Goal: Information Seeking & Learning: Learn about a topic

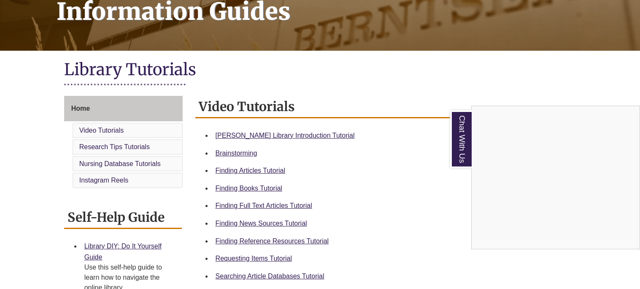
scroll to position [143, 0]
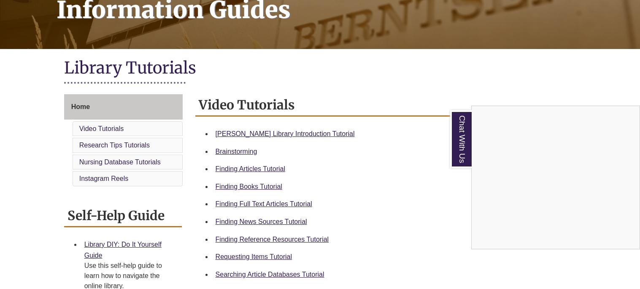
click at [268, 236] on div "Chat With Us" at bounding box center [320, 144] width 640 height 289
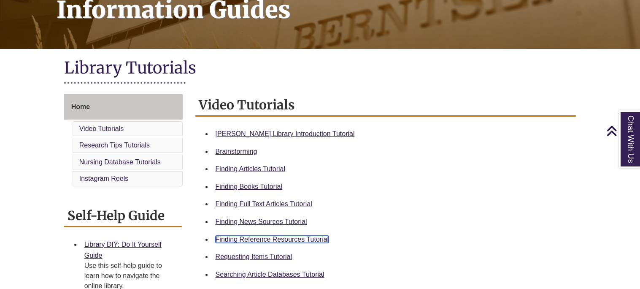
click at [268, 236] on link "Finding Reference Resources Tutorial" at bounding box center [273, 239] width 114 height 7
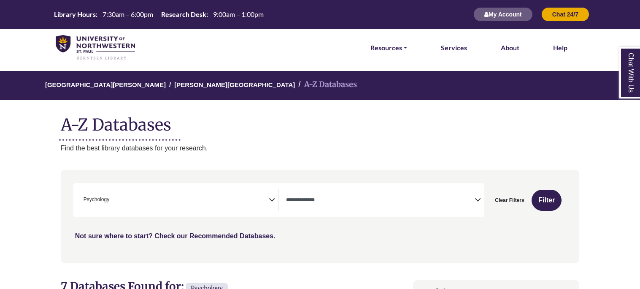
scroll to position [273, 0]
click at [462, 199] on textarea "Search" at bounding box center [380, 200] width 189 height 7
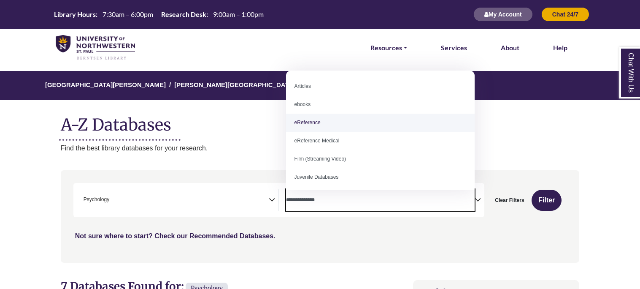
select select "*****"
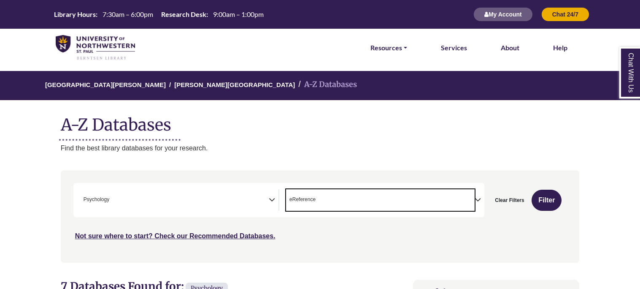
click at [266, 193] on span "× Psychology" at bounding box center [174, 200] width 189 height 22
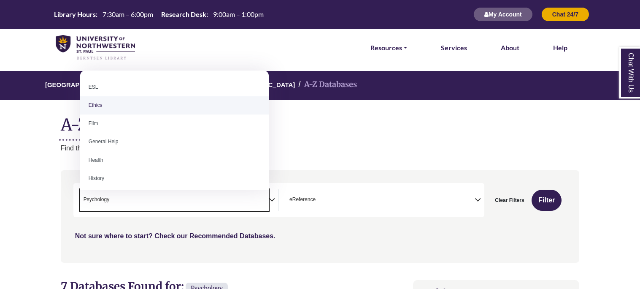
scroll to position [330, 0]
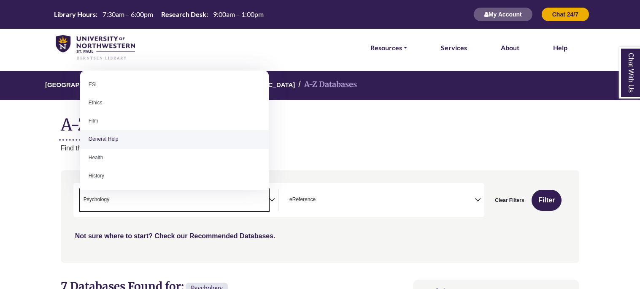
select select "*****"
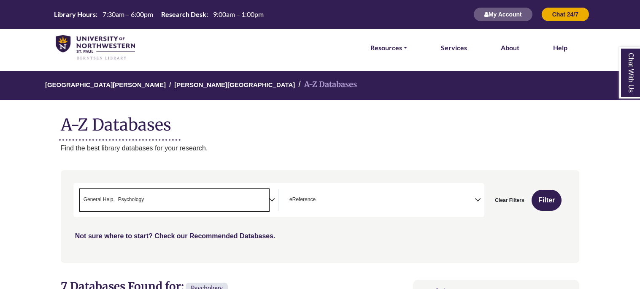
scroll to position [299, 0]
click at [176, 190] on span "× General Help × Psychology" at bounding box center [174, 200] width 189 height 22
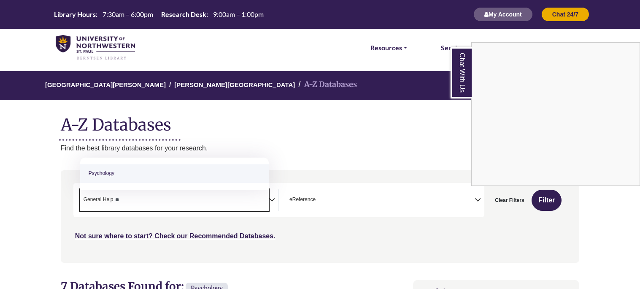
type textarea "*"
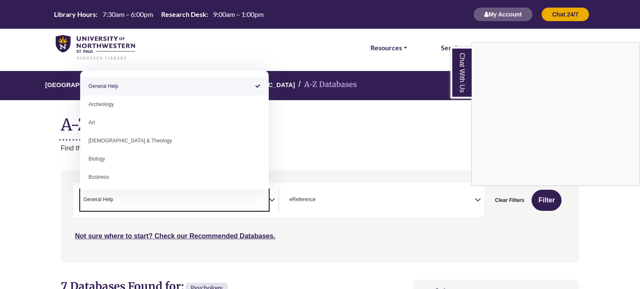
select select "Database Subject Filter"
type textarea "**********"
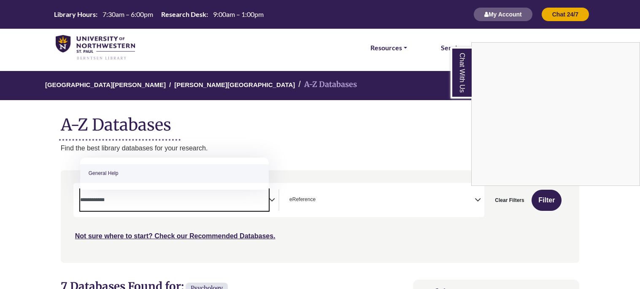
click at [55, 203] on div "Chat With Us" at bounding box center [320, 144] width 640 height 289
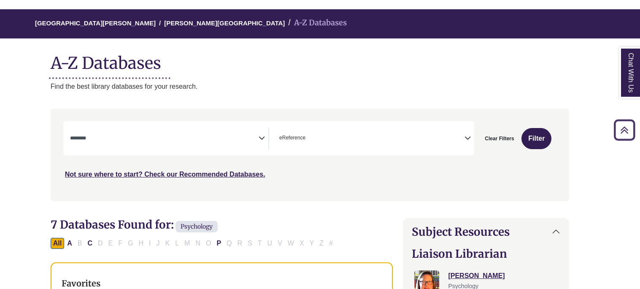
scroll to position [60, 11]
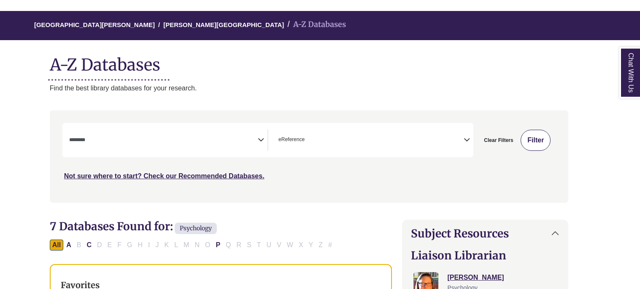
click at [530, 141] on button "Filter" at bounding box center [536, 140] width 30 height 21
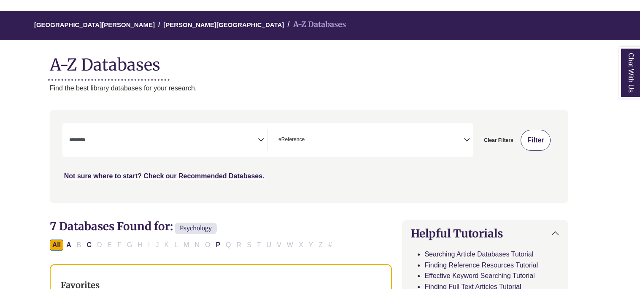
select select "Database Subject Filter"
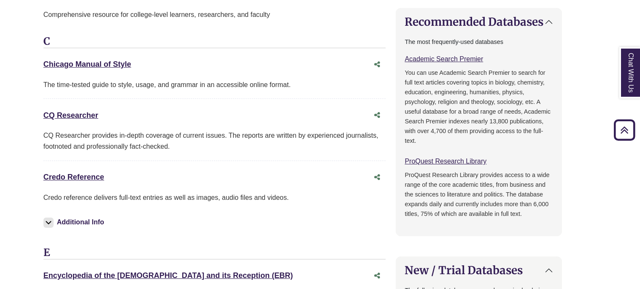
scroll to position [410, 17]
click at [82, 117] on link "CQ Researcher This link opens in a new window" at bounding box center [70, 115] width 55 height 8
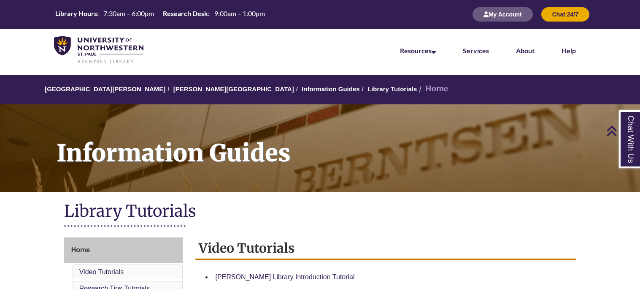
scroll to position [143, 0]
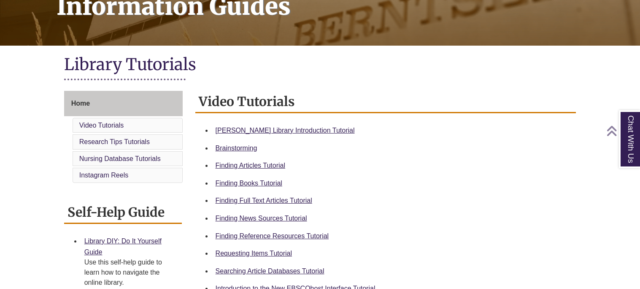
scroll to position [149, 0]
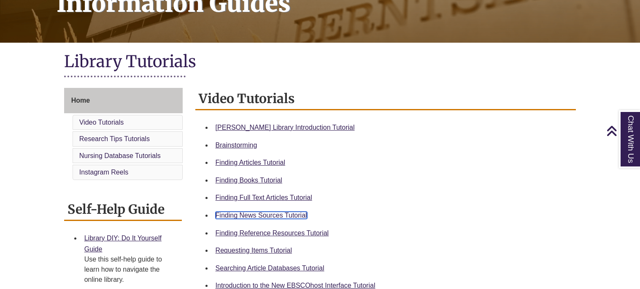
click at [285, 212] on link "Finding News Sources Tutorial" at bounding box center [262, 215] width 92 height 7
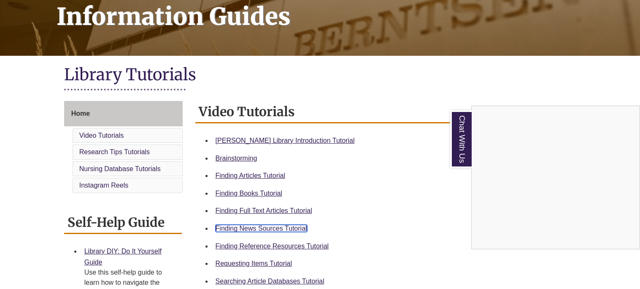
scroll to position [98, 0]
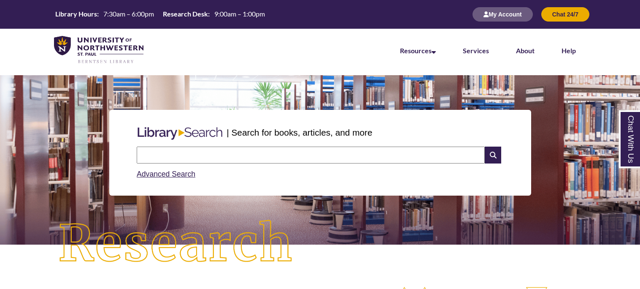
click at [190, 155] on input "text" at bounding box center [311, 154] width 348 height 17
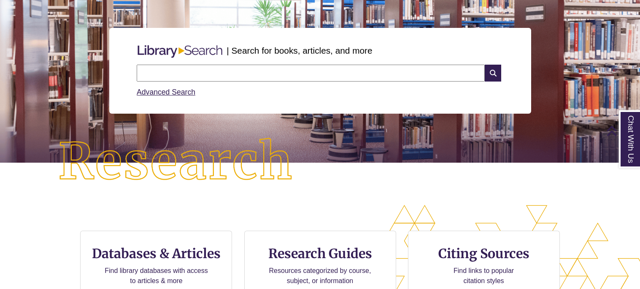
scroll to position [74, 0]
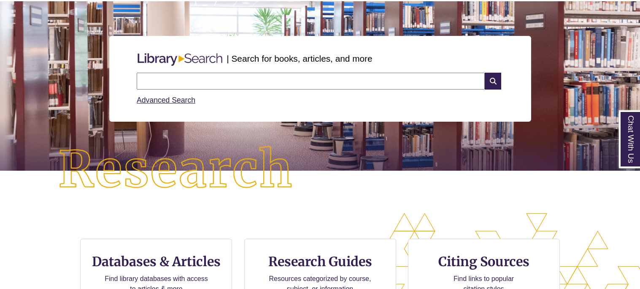
click at [196, 79] on input "text" at bounding box center [311, 81] width 348 height 17
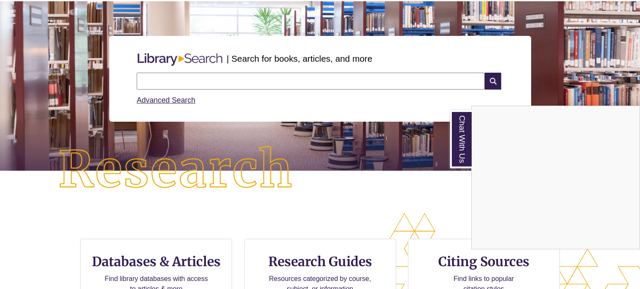
click at [197, 81] on div "Chat With Us" at bounding box center [320, 144] width 640 height 289
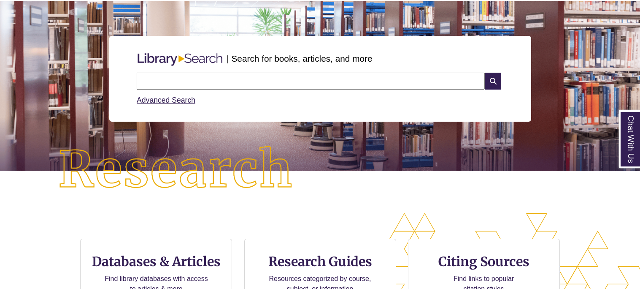
click at [197, 81] on input "text" at bounding box center [311, 81] width 348 height 17
type input "**********"
click at [491, 80] on icon at bounding box center [493, 81] width 16 height 17
